Goal: Communication & Community: Answer question/provide support

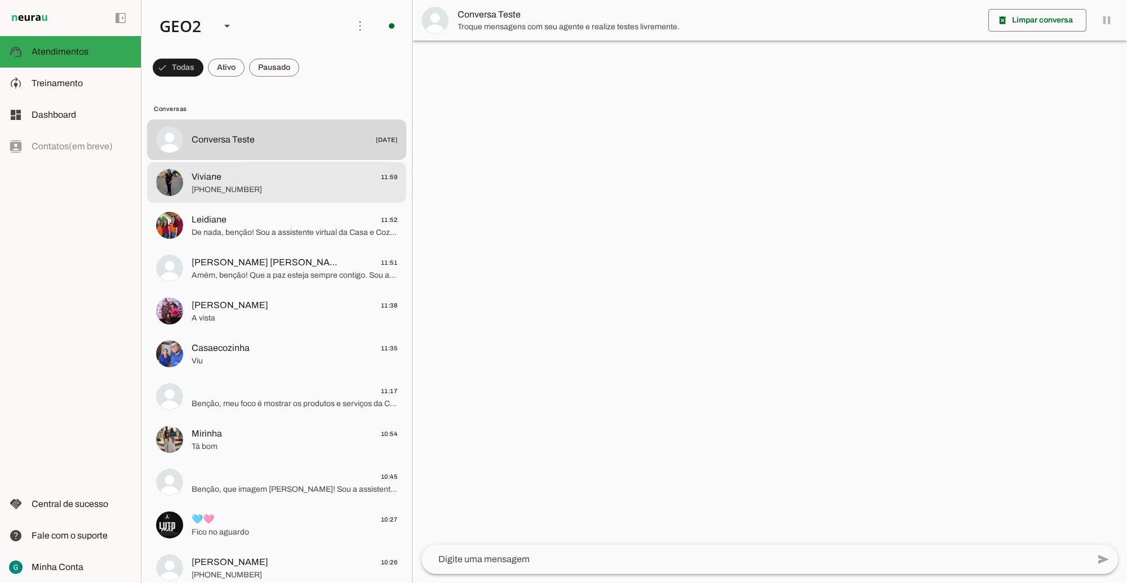
click at [271, 187] on span "[PHONE_NUMBER]" at bounding box center [295, 189] width 206 height 11
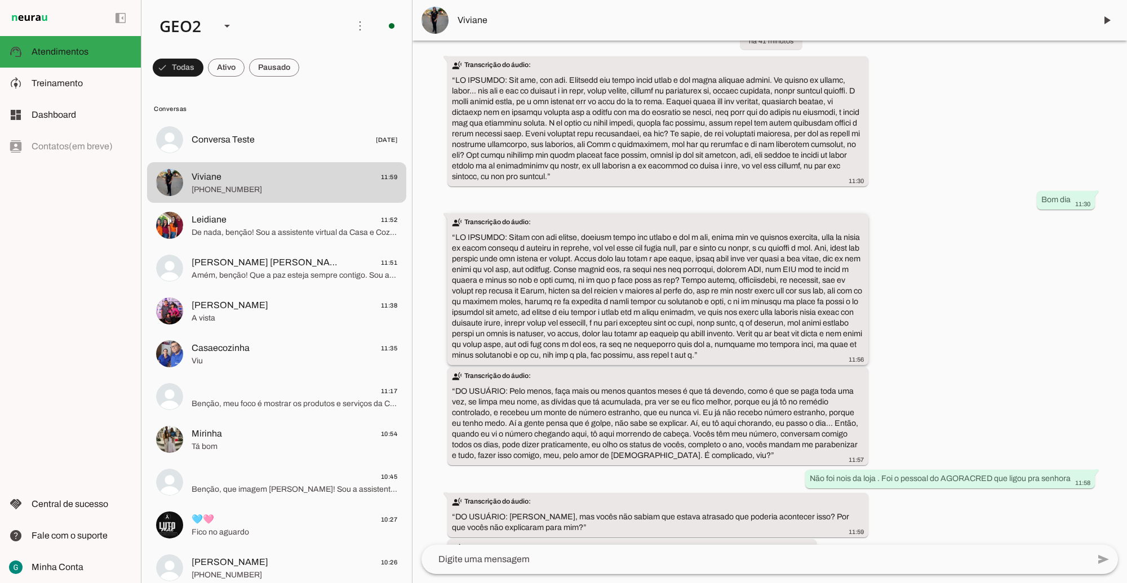
scroll to position [1752, 0]
